Goal: Task Accomplishment & Management: Complete application form

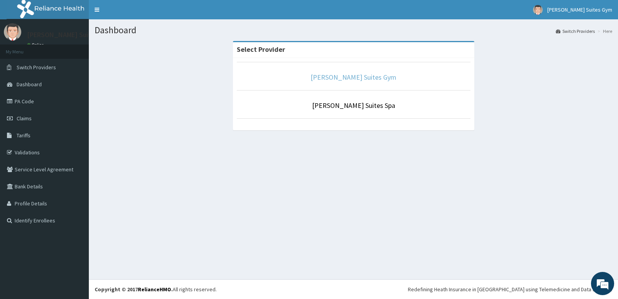
click at [355, 76] on link "[PERSON_NAME] Suites Gym" at bounding box center [354, 77] width 86 height 9
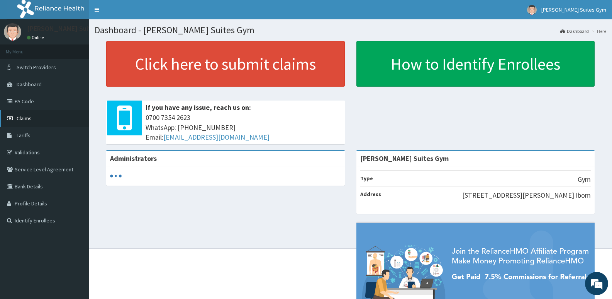
click at [46, 116] on link "Claims" at bounding box center [44, 118] width 89 height 17
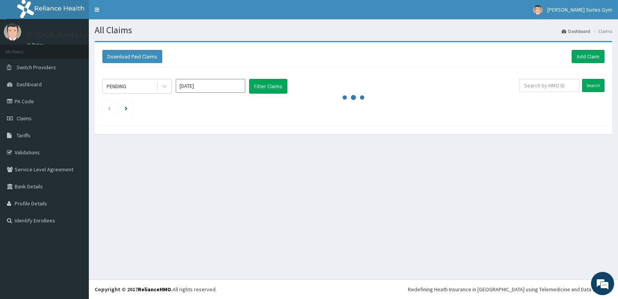
click at [587, 53] on link "Add Claim" at bounding box center [588, 56] width 33 height 13
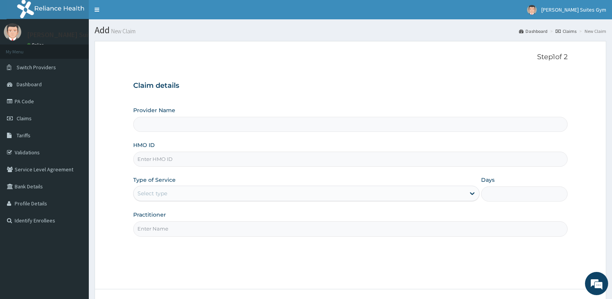
type input "[PERSON_NAME] Suites Gym"
type input "1"
click at [291, 117] on input "[PERSON_NAME] Suites Gym" at bounding box center [350, 124] width 435 height 15
click at [284, 124] on input "[PERSON_NAME] Suites Gym" at bounding box center [350, 124] width 435 height 15
click at [205, 162] on input "HMO ID" at bounding box center [350, 158] width 435 height 15
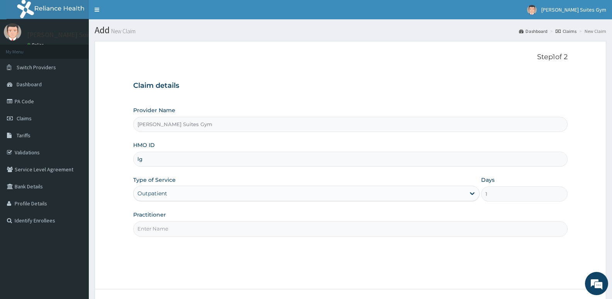
type input "LGT/10046/A"
click at [199, 233] on input "Practitioner" at bounding box center [350, 228] width 435 height 15
type input "Patrick"
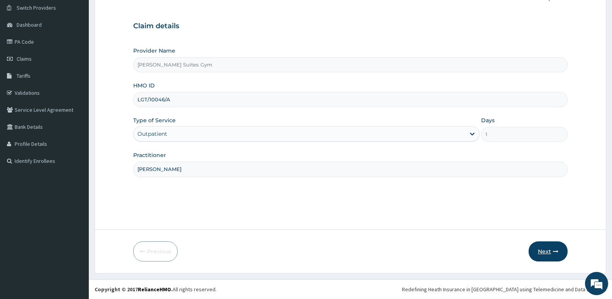
click at [547, 251] on button "Next" at bounding box center [548, 251] width 39 height 20
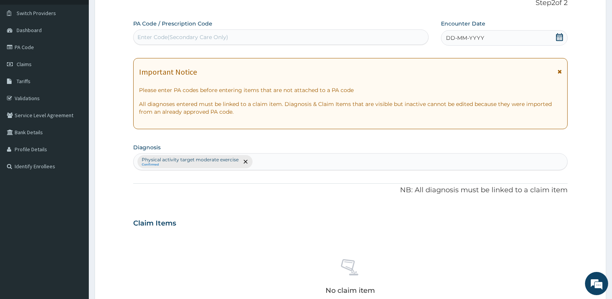
scroll to position [0, 0]
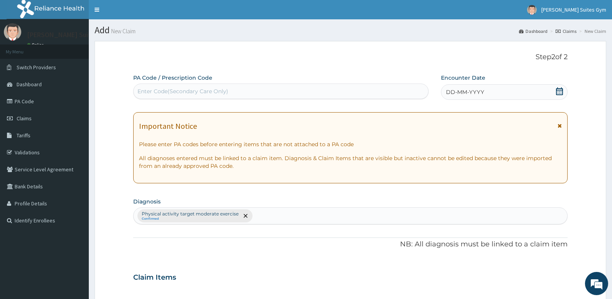
click at [472, 92] on span "DD-MM-YYYY" at bounding box center [465, 92] width 38 height 8
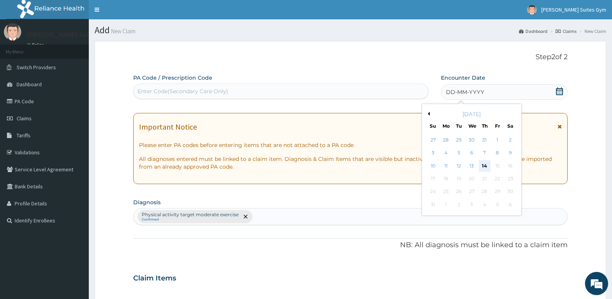
click at [488, 168] on div "14" at bounding box center [485, 166] width 12 height 12
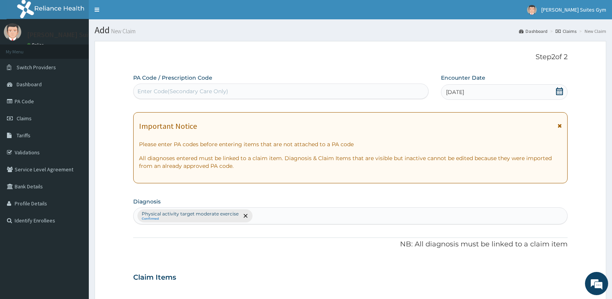
scroll to position [155, 0]
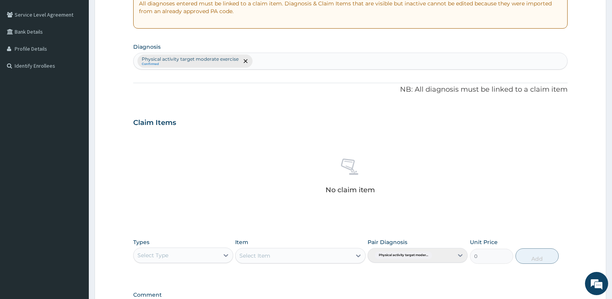
click at [206, 253] on div "Select Type" at bounding box center [176, 255] width 85 height 12
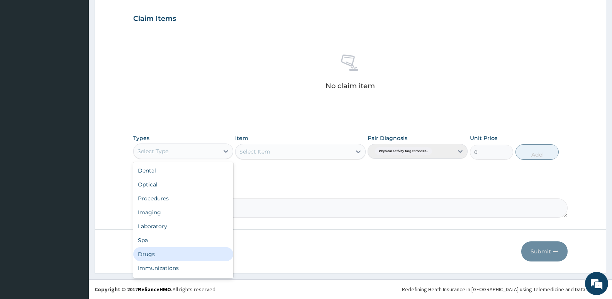
scroll to position [26, 0]
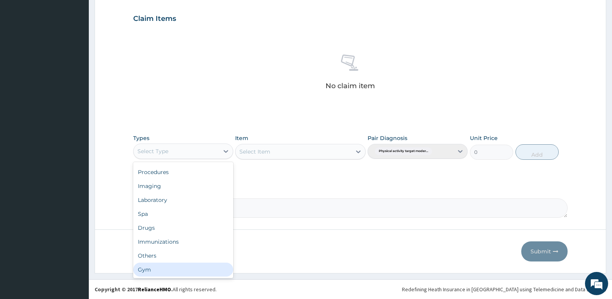
click at [161, 268] on div "Gym" at bounding box center [183, 269] width 100 height 14
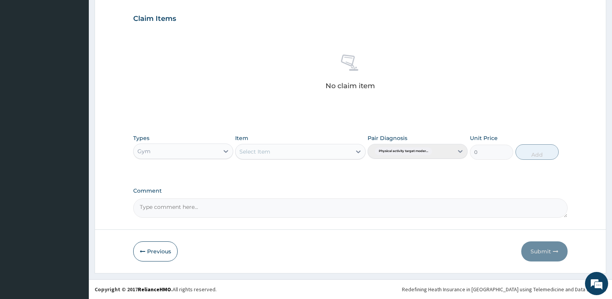
click at [346, 153] on div "Select Item" at bounding box center [294, 151] width 116 height 12
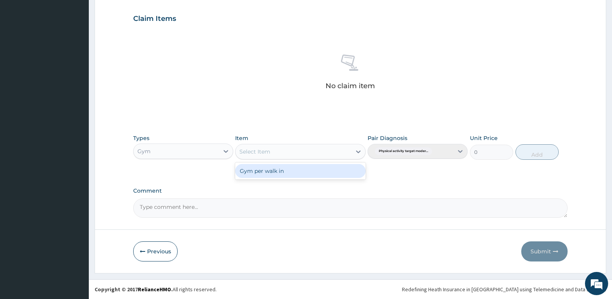
click at [333, 170] on div "Gym per walk in" at bounding box center [300, 171] width 130 height 14
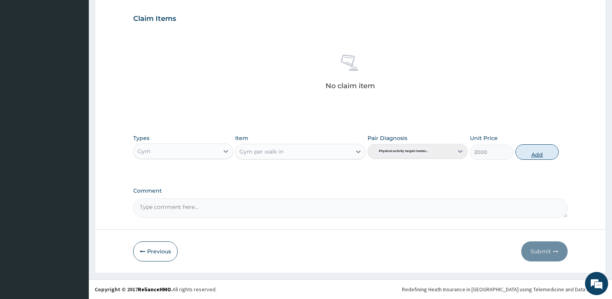
click at [539, 156] on button "Add" at bounding box center [537, 151] width 43 height 15
type input "0"
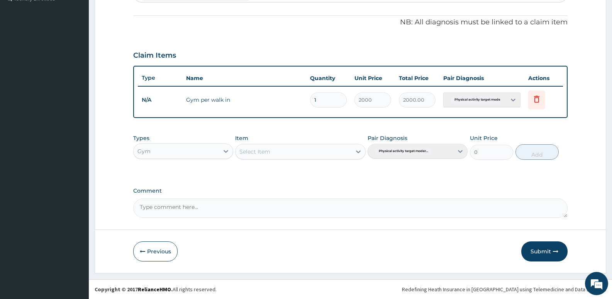
scroll to position [222, 0]
click at [544, 252] on button "Submit" at bounding box center [545, 251] width 46 height 20
